Goal: Task Accomplishment & Management: Manage account settings

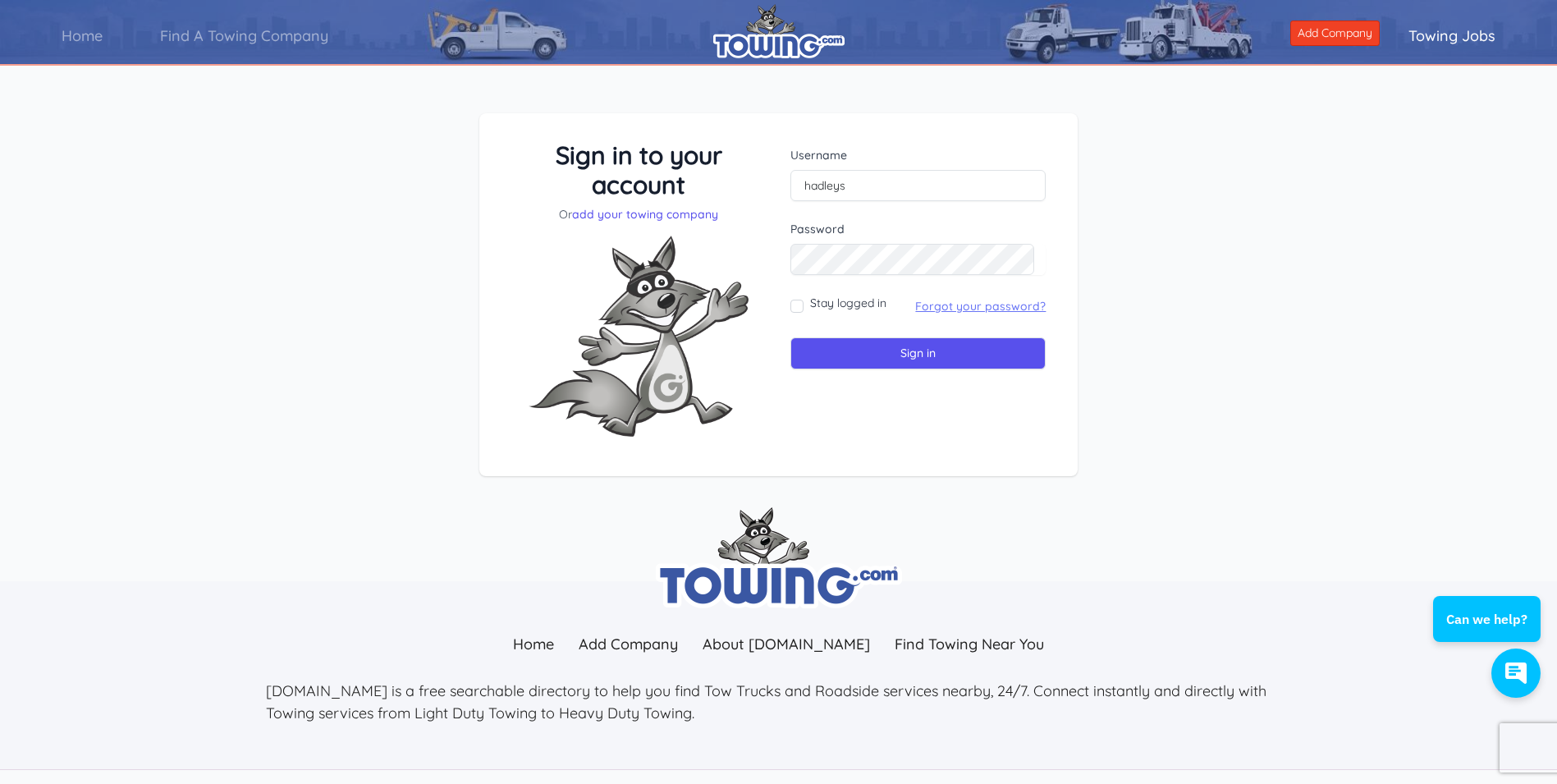
click at [938, 309] on link "Forgot your password?" at bounding box center [980, 306] width 131 height 15
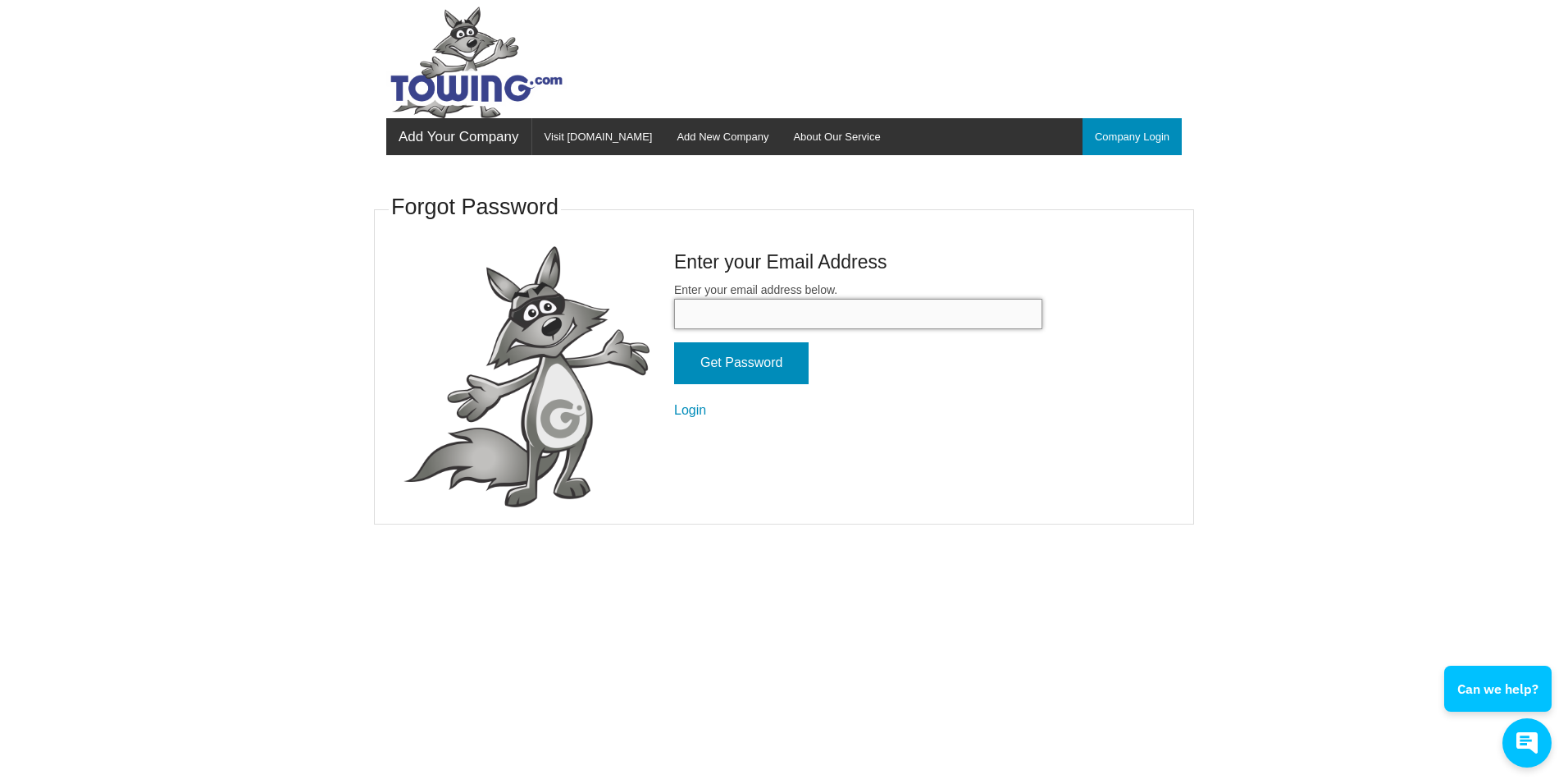
click at [761, 307] on input "Enter your email address below." at bounding box center [858, 314] width 368 height 30
type input "Kipp@hadleystowing.com"
click at [755, 359] on input "Get Password" at bounding box center [741, 363] width 135 height 41
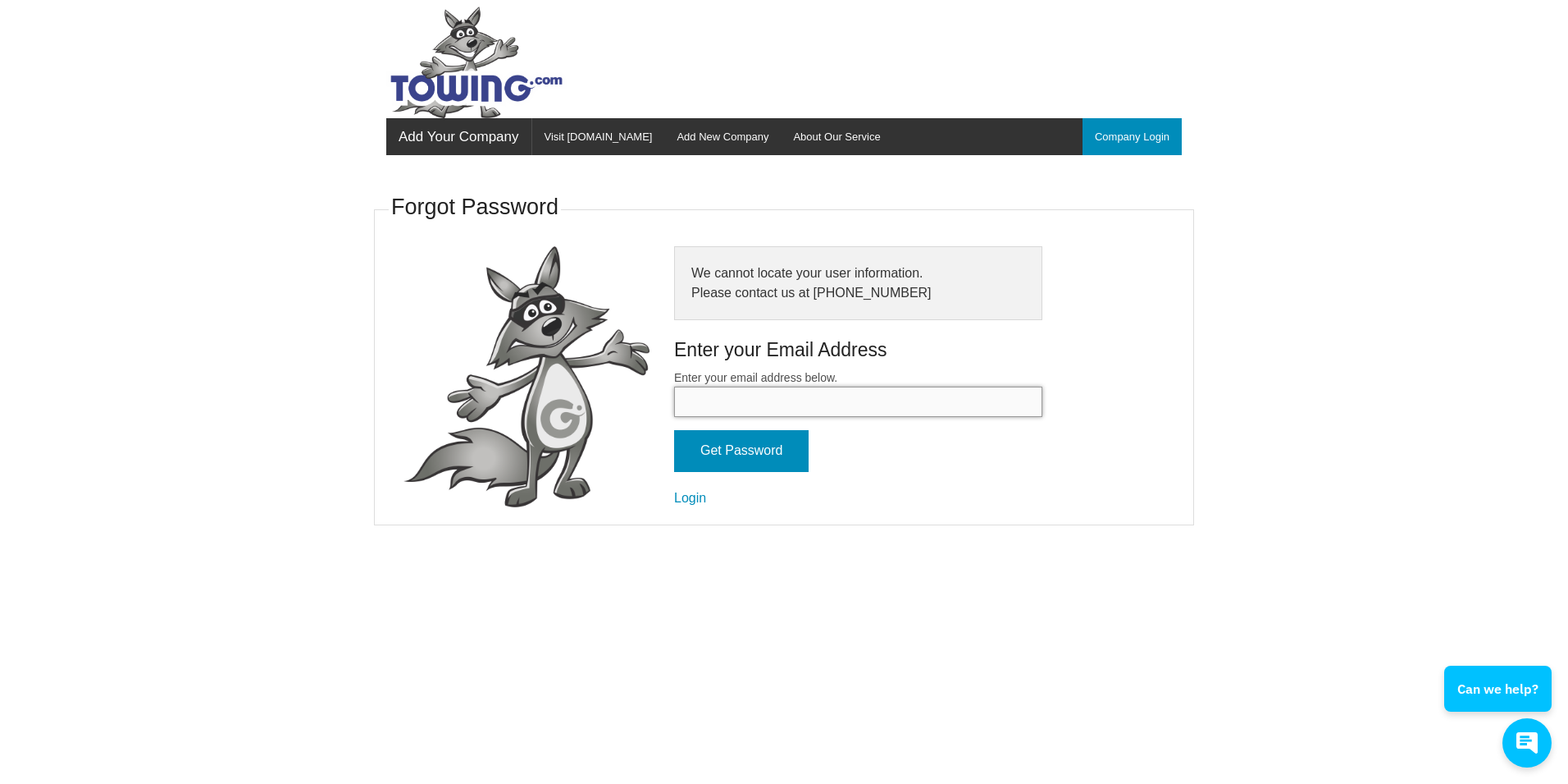
click at [791, 404] on input "Enter your email address below." at bounding box center [858, 401] width 368 height 30
type input "[EMAIL_ADDRESS][DOMAIN_NAME]"
click at [748, 450] on input "Get Password" at bounding box center [741, 451] width 135 height 41
